Goal: Obtain resource: Obtain resource

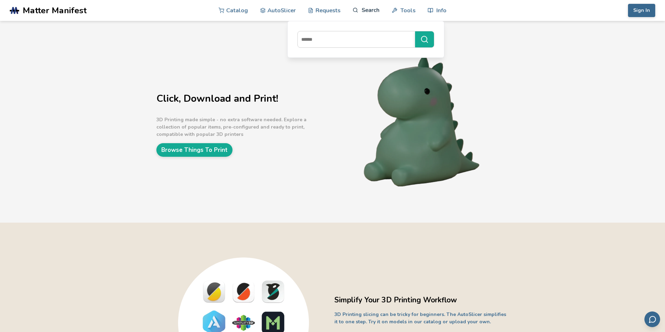
click at [362, 12] on link "Search" at bounding box center [365, 10] width 27 height 21
click at [350, 39] on input at bounding box center [355, 39] width 114 height 13
type input "**********"
click at [415, 31] on button "**********" at bounding box center [424, 39] width 19 height 16
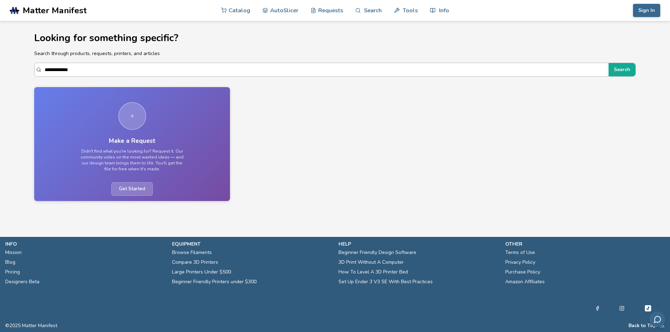
click at [231, 69] on input "**********" at bounding box center [325, 69] width 560 height 13
type input "*"
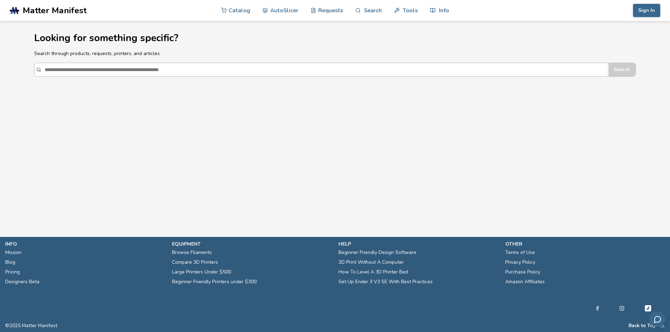
type input "*"
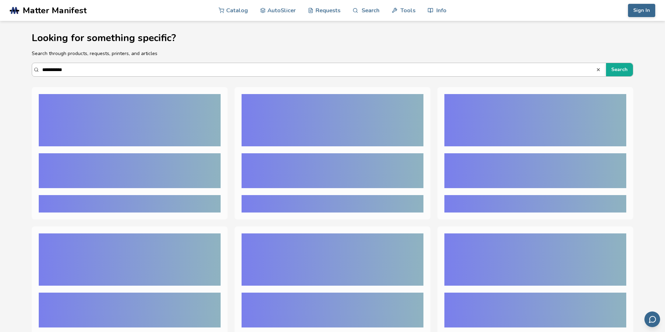
type input "**********"
click at [606, 63] on button "Search" at bounding box center [619, 69] width 27 height 13
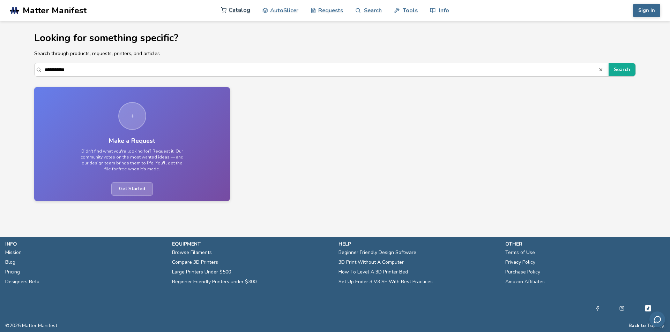
click at [240, 13] on link "Catalog" at bounding box center [235, 10] width 29 height 21
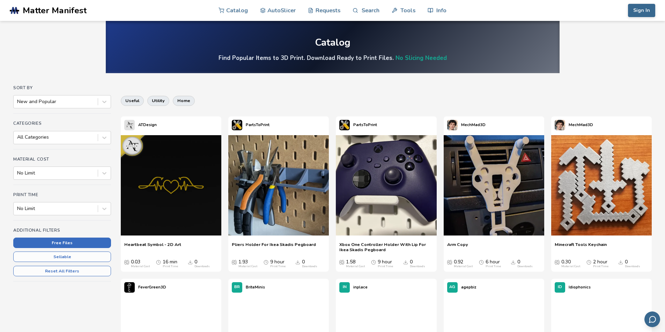
click at [66, 243] on button "Free Files" at bounding box center [62, 243] width 98 height 10
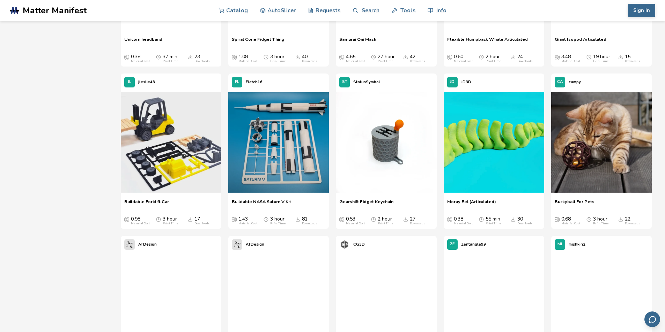
scroll to position [893, 0]
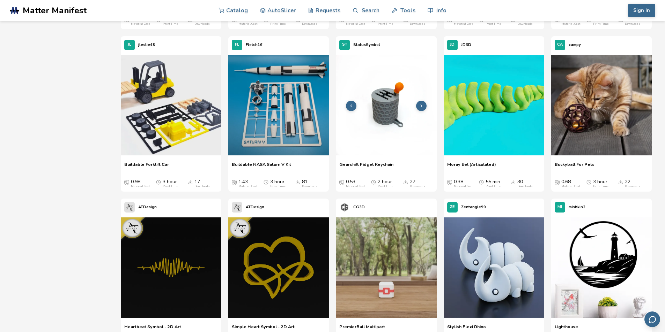
click at [402, 130] on img at bounding box center [386, 105] width 100 height 100
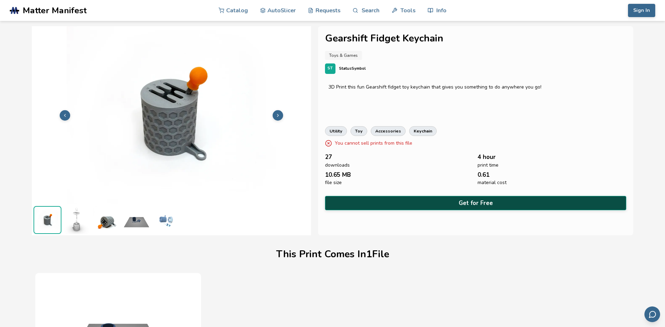
click at [448, 201] on button "Get for Free" at bounding box center [475, 203] width 301 height 14
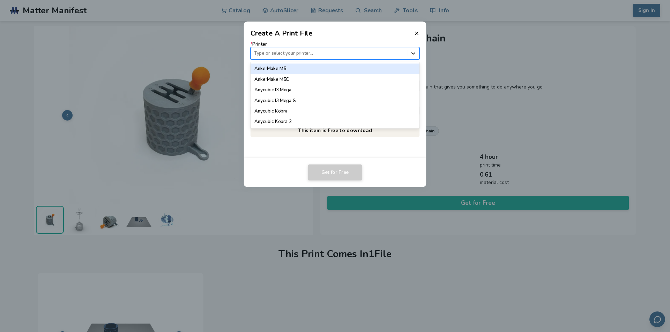
click at [412, 53] on icon at bounding box center [413, 53] width 4 height 2
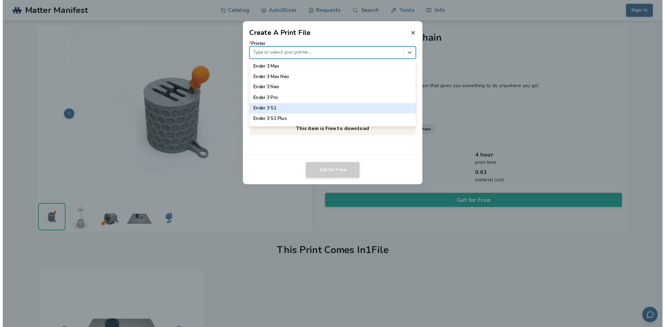
scroll to position [419, 0]
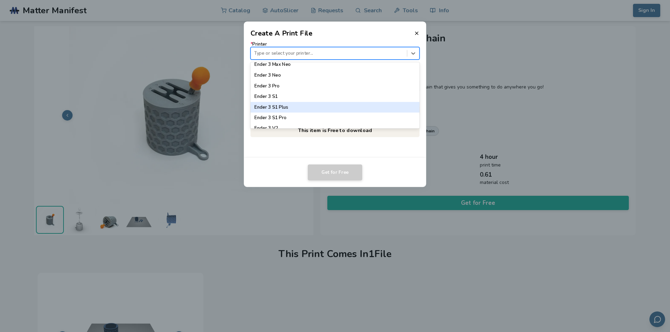
click at [288, 109] on div "Ender 3 S1 Plus" at bounding box center [334, 107] width 169 height 10
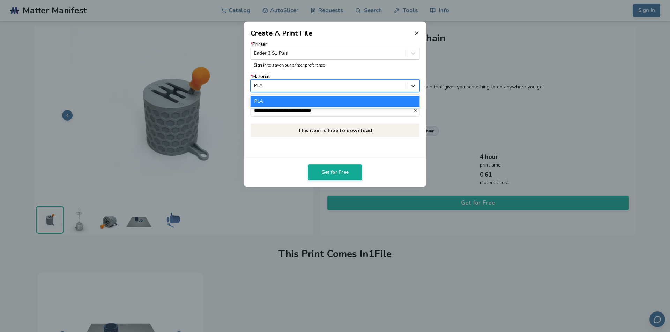
click at [413, 85] on icon at bounding box center [413, 86] width 7 height 7
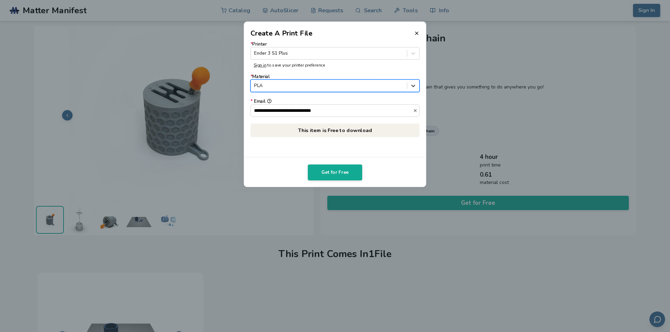
click at [413, 85] on icon at bounding box center [413, 86] width 7 height 7
click at [411, 32] on header "Create A Print File" at bounding box center [335, 30] width 182 height 17
click at [419, 30] on header "Create A Print File" at bounding box center [335, 30] width 182 height 17
click at [414, 33] on icon at bounding box center [417, 33] width 6 height 6
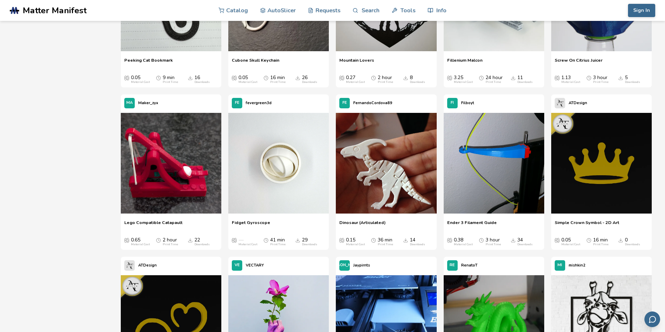
scroll to position [2986, 0]
